Goal: Task Accomplishment & Management: Use online tool/utility

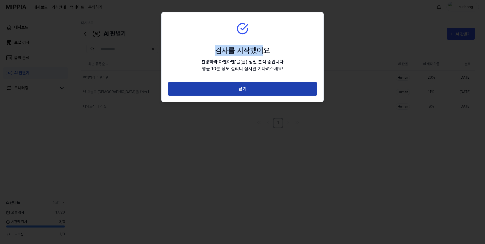
click at [246, 90] on button "닫기" at bounding box center [243, 88] width 150 height 13
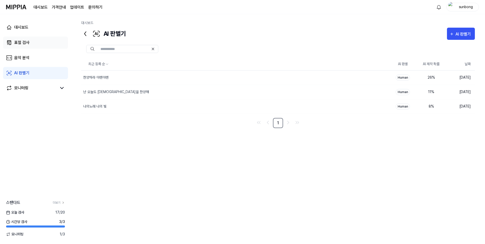
click at [24, 41] on div "표절 검사" at bounding box center [21, 43] width 15 height 6
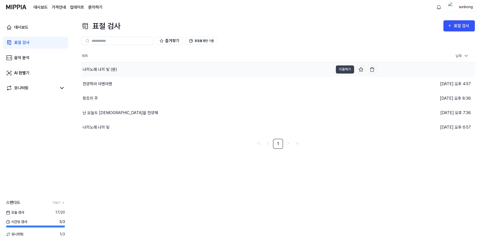
click at [110, 69] on div "나의노래 나의 빛 (완)" at bounding box center [100, 69] width 34 height 6
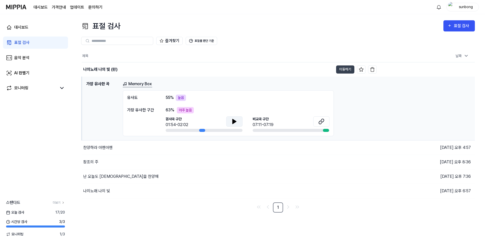
click at [232, 122] on icon at bounding box center [234, 121] width 4 height 5
click at [234, 120] on icon at bounding box center [233, 121] width 1 height 4
click at [460, 26] on div "표절 검사" at bounding box center [461, 26] width 17 height 7
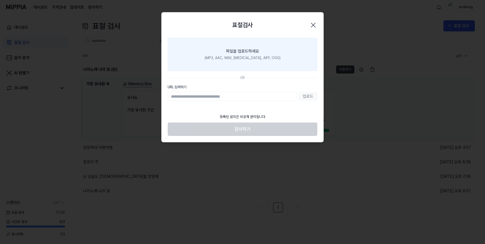
click at [244, 50] on div "파일을 업로드하세요" at bounding box center [242, 51] width 33 height 6
click at [0, 0] on input "파일을 업로드하세요 (MP3, AAC, WAV, FLAC, AIFF, OGG)" at bounding box center [0, 0] width 0 height 0
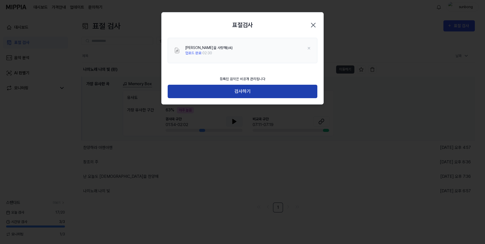
click at [244, 91] on button "검사하기" at bounding box center [243, 91] width 150 height 13
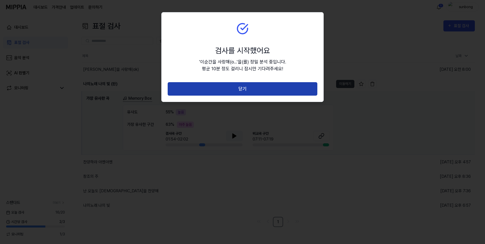
click at [242, 88] on button "닫기" at bounding box center [243, 88] width 150 height 13
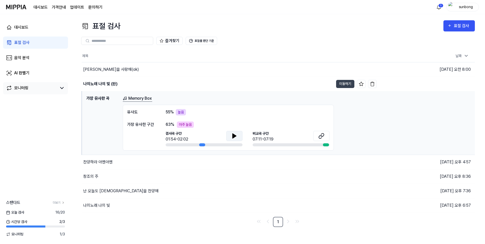
click at [24, 86] on div "모니터링" at bounding box center [21, 88] width 14 height 6
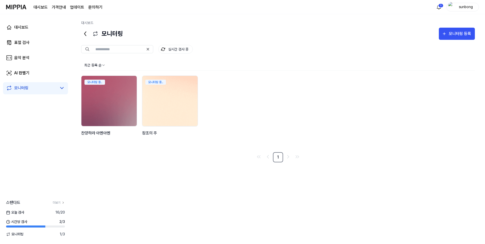
click at [171, 101] on img at bounding box center [169, 100] width 61 height 55
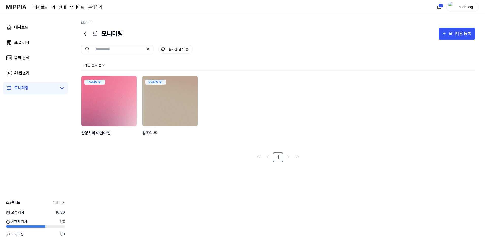
click at [116, 93] on img at bounding box center [109, 100] width 61 height 55
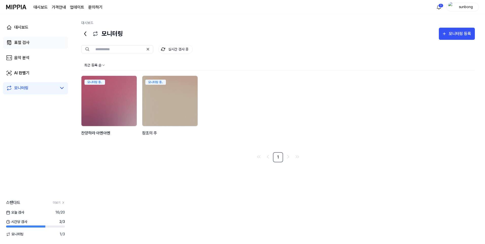
click at [23, 42] on div "표절 검사" at bounding box center [21, 43] width 15 height 6
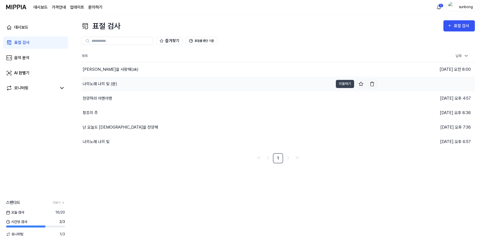
click at [111, 84] on div "나의노래 나의 빛 (완)" at bounding box center [100, 84] width 34 height 6
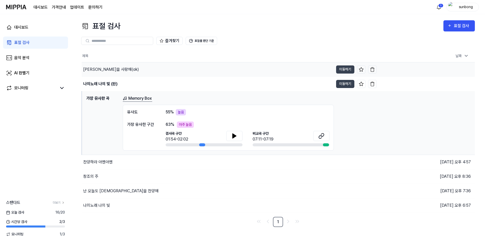
click at [107, 67] on div "[PERSON_NAME]을 사랑해(ok)" at bounding box center [111, 69] width 56 height 6
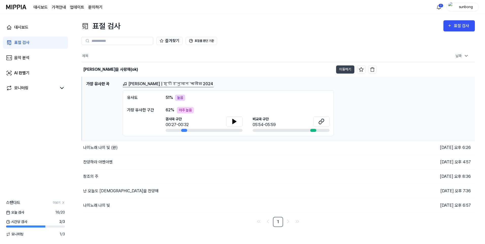
click at [104, 86] on h1 "가장 유사한 곡" at bounding box center [102, 108] width 32 height 55
click at [102, 84] on h1 "가장 유사한 곡" at bounding box center [102, 108] width 32 height 55
click at [104, 146] on div "나의노래 나의 빛 (완)" at bounding box center [100, 147] width 34 height 6
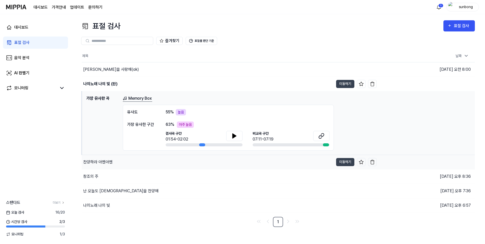
click at [103, 163] on div "찬양하라 아멘아멘" at bounding box center [97, 162] width 29 height 6
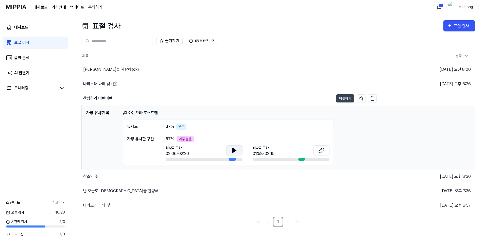
click at [236, 149] on icon at bounding box center [234, 150] width 6 height 6
click at [150, 112] on link "아는오빠 포스트맨" at bounding box center [140, 113] width 35 height 6
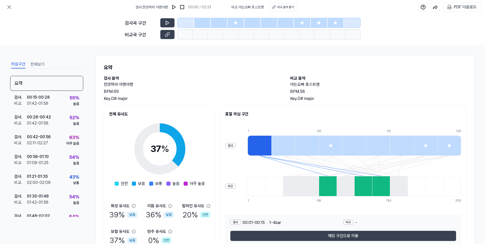
click at [237, 21] on icon at bounding box center [235, 23] width 4 height 4
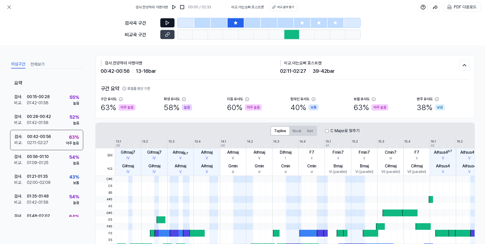
click at [169, 21] on icon at bounding box center [167, 22] width 5 height 5
click at [168, 22] on icon at bounding box center [168, 22] width 1 height 3
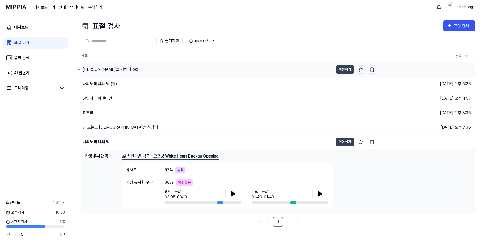
click at [103, 71] on div "[PERSON_NAME]을 사랑해(ok)" at bounding box center [111, 69] width 56 height 6
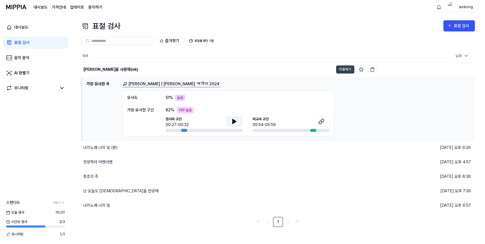
click at [234, 121] on icon at bounding box center [234, 121] width 4 height 5
click at [104, 86] on h1 "가장 유사한 곡" at bounding box center [102, 108] width 32 height 55
click at [152, 83] on link "[PERSON_NAME] | [PERSON_NAME] चालीसा 2024" at bounding box center [171, 84] width 97 height 6
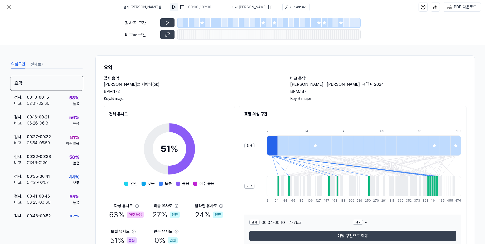
click at [171, 6] on img at bounding box center [173, 7] width 5 height 5
click at [202, 24] on icon at bounding box center [201, 22] width 3 height 3
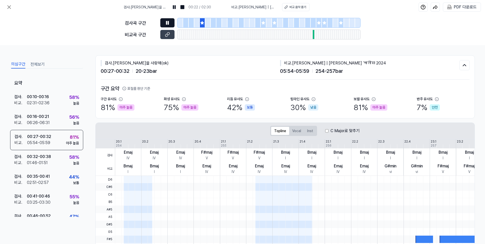
click at [166, 21] on icon at bounding box center [166, 22] width 1 height 3
click at [201, 22] on icon at bounding box center [202, 23] width 4 height 4
click at [166, 22] on icon at bounding box center [167, 23] width 3 height 4
click at [171, 22] on button at bounding box center [167, 22] width 14 height 9
click at [166, 23] on icon at bounding box center [166, 22] width 1 height 3
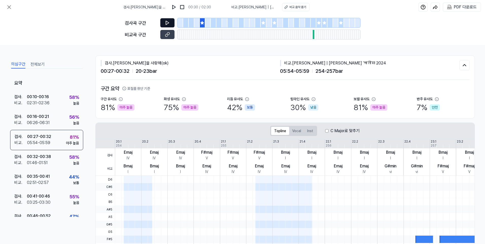
click at [264, 24] on icon at bounding box center [262, 22] width 3 height 3
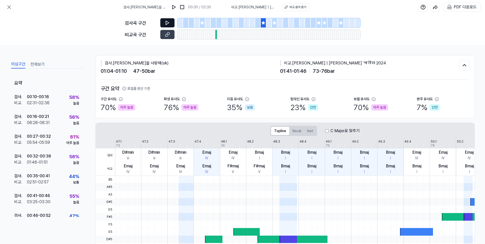
click at [167, 23] on icon at bounding box center [167, 22] width 5 height 5
click at [167, 20] on button at bounding box center [167, 22] width 14 height 9
click at [273, 21] on icon at bounding box center [274, 23] width 4 height 4
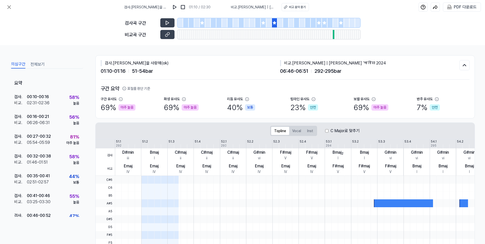
click at [160, 23] on div "검사곡 구간" at bounding box center [242, 22] width 235 height 9
click at [167, 21] on icon at bounding box center [167, 22] width 5 height 5
click at [168, 20] on icon at bounding box center [167, 22] width 5 height 5
click at [318, 21] on div at bounding box center [319, 22] width 6 height 9
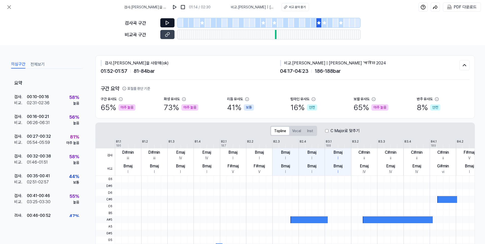
click at [167, 21] on icon at bounding box center [167, 23] width 3 height 4
click at [166, 22] on icon at bounding box center [167, 22] width 5 height 5
click at [202, 22] on icon at bounding box center [202, 23] width 4 height 4
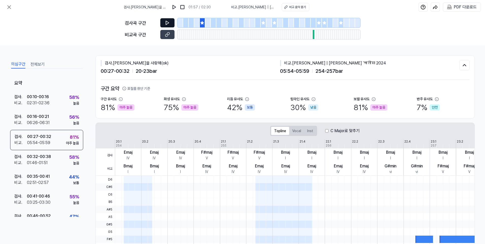
click at [168, 22] on icon at bounding box center [167, 22] width 5 height 5
click at [263, 24] on icon at bounding box center [262, 22] width 3 height 3
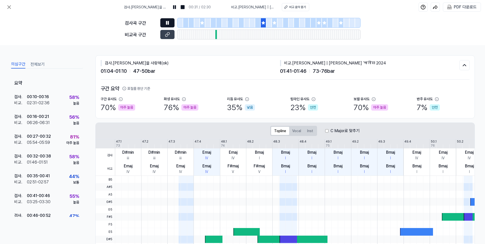
click at [168, 22] on icon at bounding box center [168, 22] width 1 height 3
click at [167, 23] on icon at bounding box center [167, 22] width 5 height 5
click at [167, 21] on icon at bounding box center [167, 22] width 5 height 5
click at [275, 23] on icon at bounding box center [273, 22] width 3 height 3
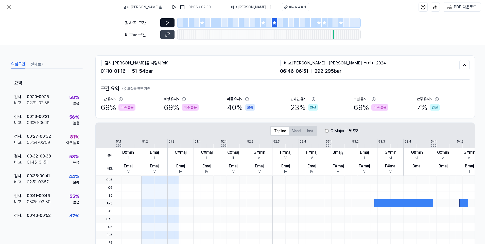
click at [166, 23] on icon at bounding box center [167, 23] width 3 height 4
click at [167, 21] on icon at bounding box center [167, 22] width 5 height 5
drag, startPoint x: 319, startPoint y: 23, endPoint x: 318, endPoint y: 26, distance: 2.9
click at [319, 23] on icon at bounding box center [318, 22] width 3 height 3
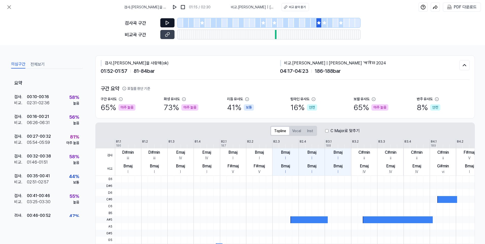
click at [168, 22] on icon at bounding box center [167, 23] width 3 height 4
click at [324, 21] on icon at bounding box center [324, 23] width 4 height 4
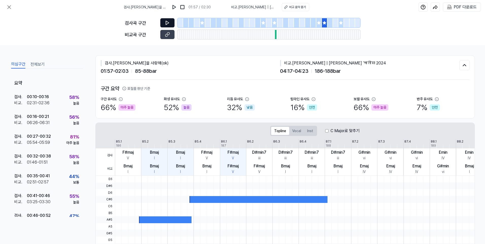
click at [340, 23] on icon at bounding box center [340, 22] width 3 height 3
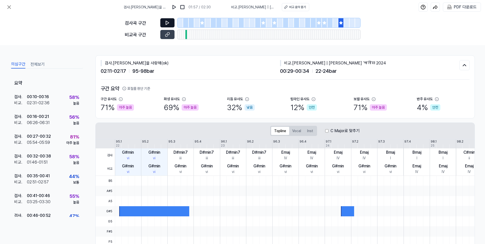
click at [202, 23] on icon at bounding box center [201, 22] width 3 height 3
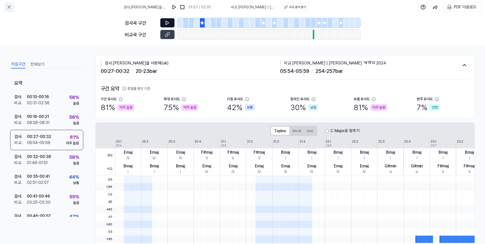
click at [8, 7] on icon at bounding box center [9, 7] width 6 height 6
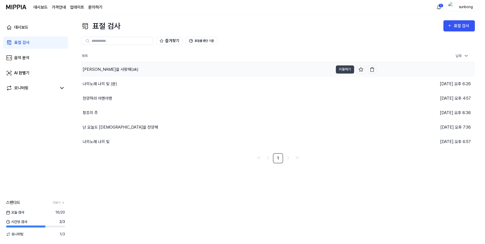
click at [111, 69] on div "[PERSON_NAME]을 사랑해(ok)" at bounding box center [111, 69] width 56 height 6
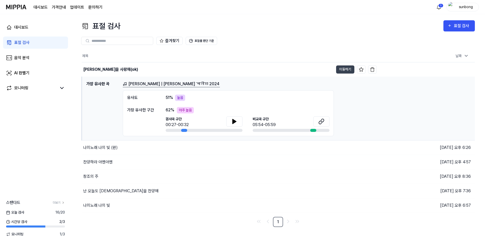
click at [152, 83] on link "[PERSON_NAME] | [PERSON_NAME] चालीसा 2024" at bounding box center [171, 84] width 97 height 6
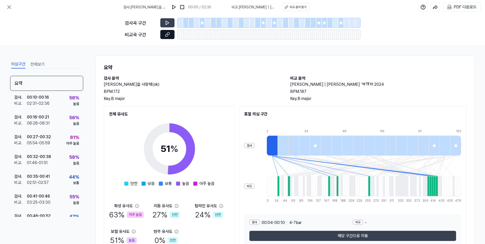
click at [168, 34] on icon at bounding box center [167, 34] width 5 height 5
click at [316, 148] on div at bounding box center [314, 145] width 11 height 20
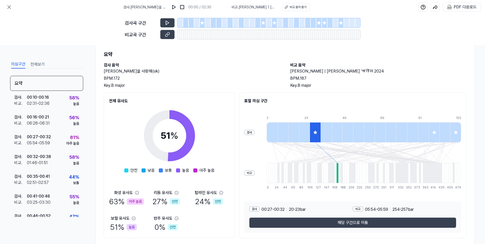
scroll to position [26, 0]
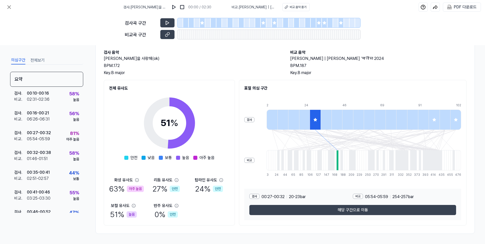
click at [293, 121] on div at bounding box center [293, 119] width 11 height 20
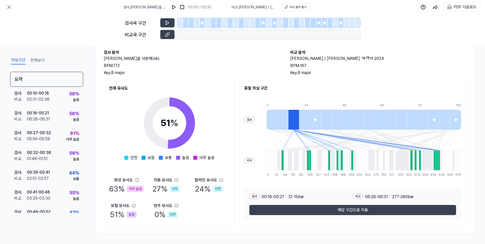
click at [314, 119] on icon at bounding box center [315, 120] width 4 height 4
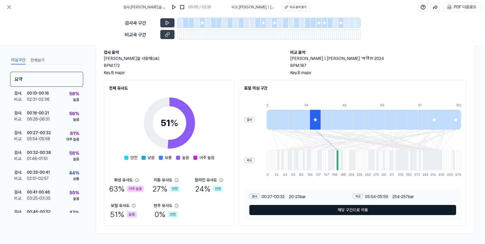
click at [347, 207] on button "해당 구간으로 이동" at bounding box center [352, 210] width 207 height 10
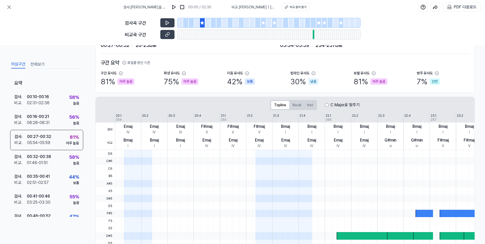
click at [202, 21] on icon at bounding box center [202, 23] width 4 height 4
click at [164, 23] on button at bounding box center [167, 22] width 14 height 9
click at [166, 22] on icon at bounding box center [166, 22] width 1 height 3
click at [265, 22] on icon at bounding box center [262, 22] width 3 height 3
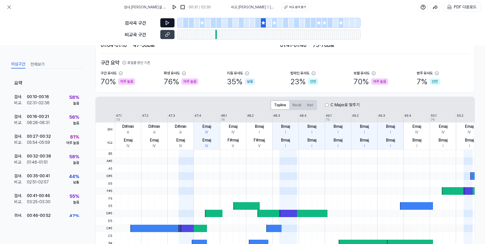
click at [170, 23] on button at bounding box center [167, 22] width 14 height 9
click at [169, 23] on icon at bounding box center [167, 22] width 5 height 5
